Goal: Navigation & Orientation: Find specific page/section

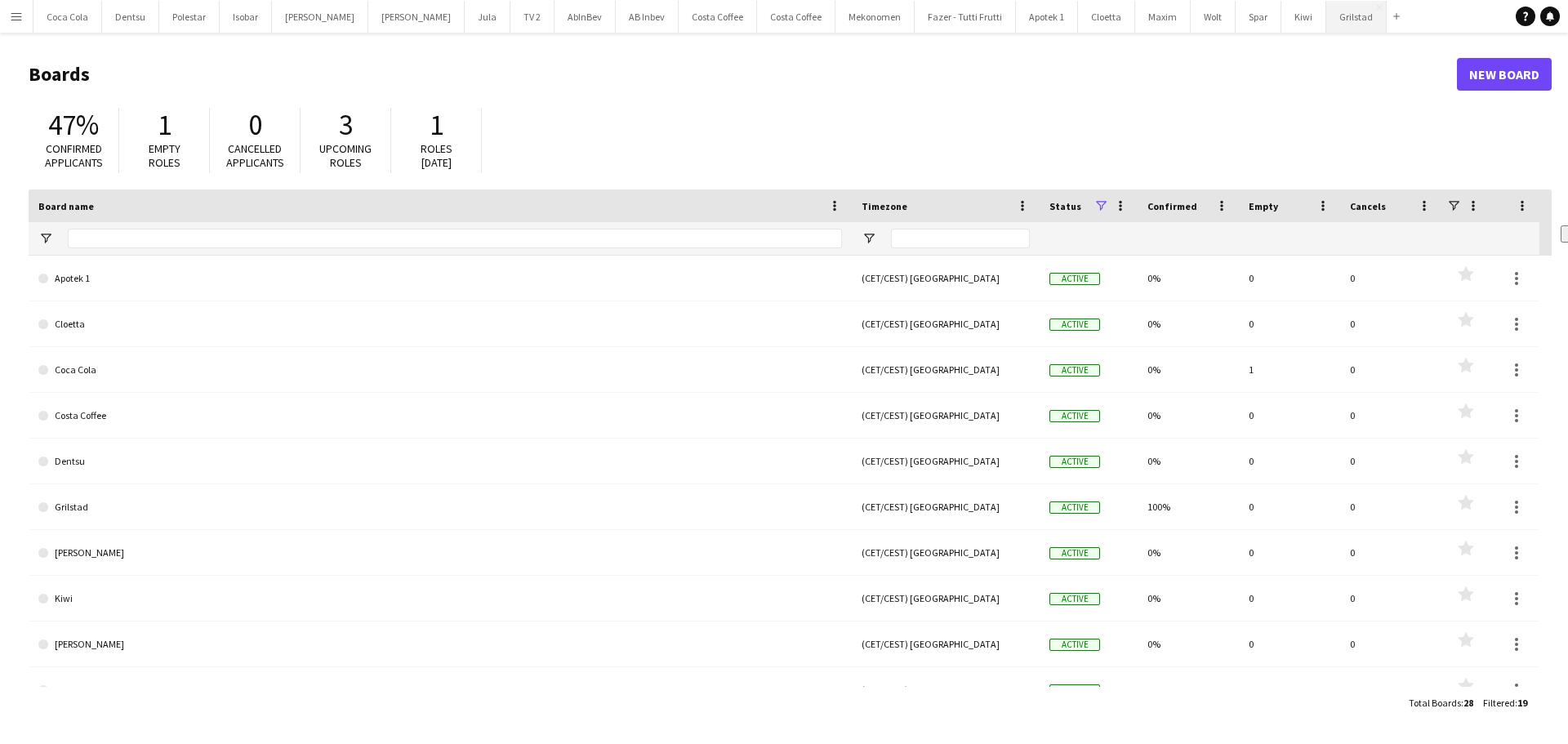
click at [1326, 23] on button "Grilstad Close" at bounding box center [1356, 17] width 61 height 32
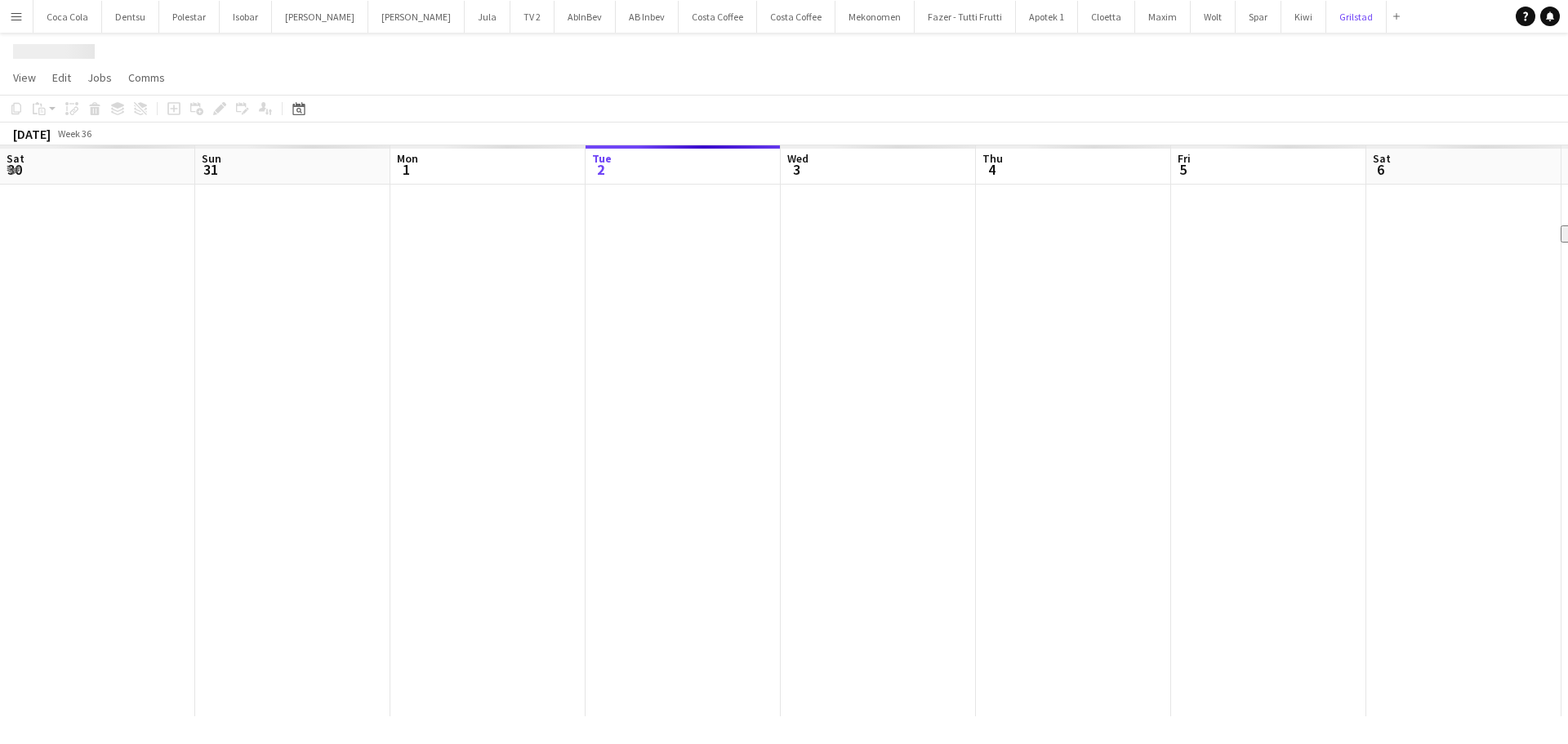
scroll to position [0, 390]
